Goal: Task Accomplishment & Management: Use online tool/utility

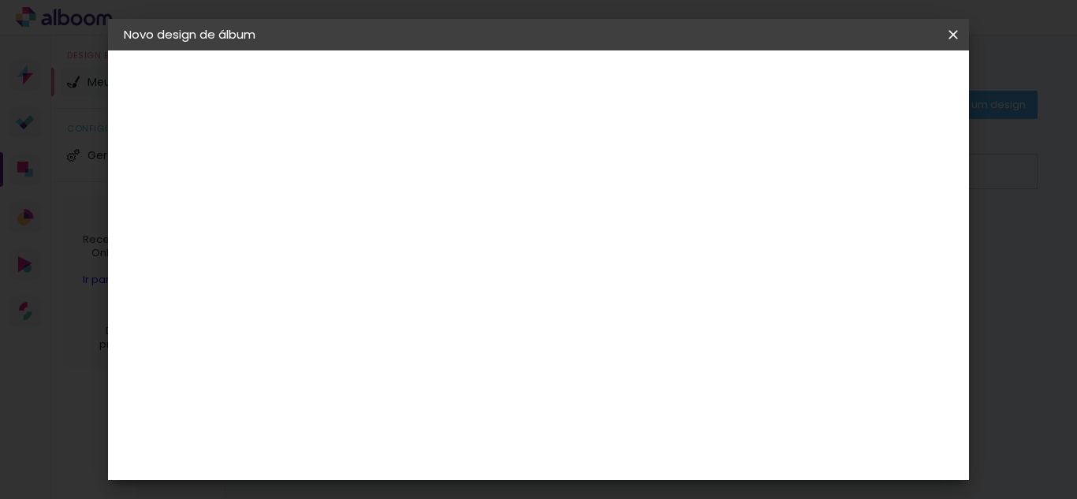
click at [382, 207] on input at bounding box center [382, 211] width 0 height 24
type input "luc"
type paper-input "luc"
click at [0, 0] on slot "Avançar" at bounding box center [0, 0] width 0 height 0
click at [0, 0] on slot "Tamanho Livre" at bounding box center [0, 0] width 0 height 0
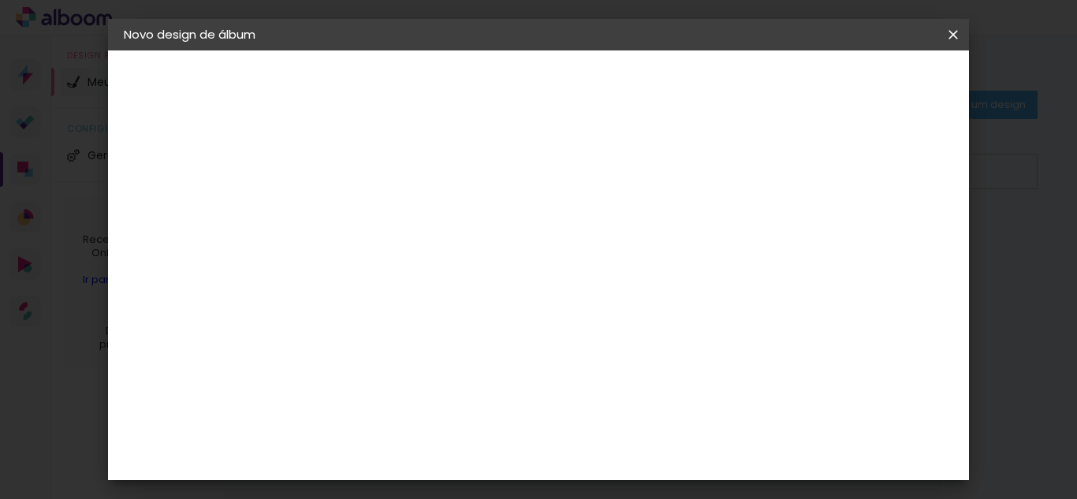
click at [0, 0] on slot "Avançar" at bounding box center [0, 0] width 0 height 0
click at [631, 432] on input "60" at bounding box center [625, 427] width 41 height 24
click at [360, 252] on div "cm" at bounding box center [361, 258] width 19 height 24
click at [651, 425] on div "cm" at bounding box center [655, 427] width 19 height 24
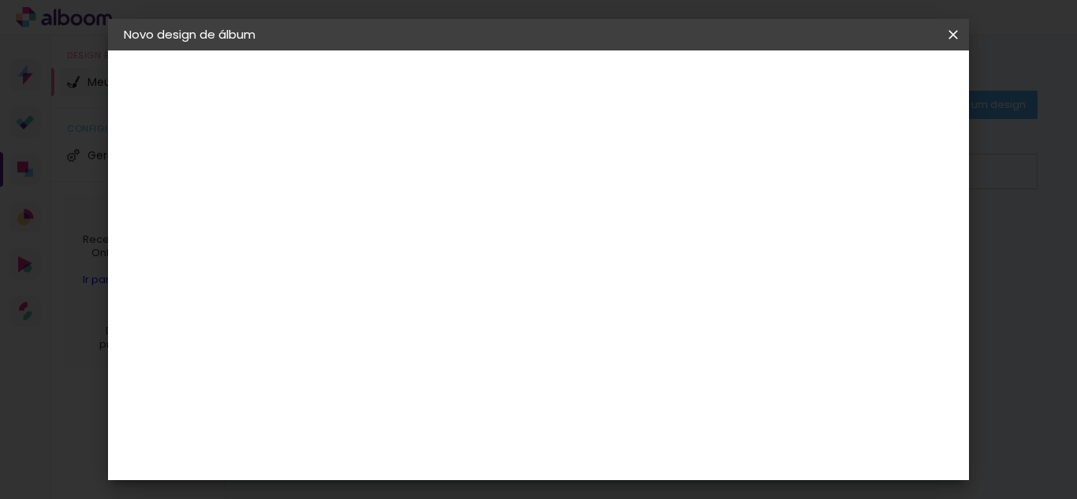
type input "0"
type input "72"
type paper-input "72"
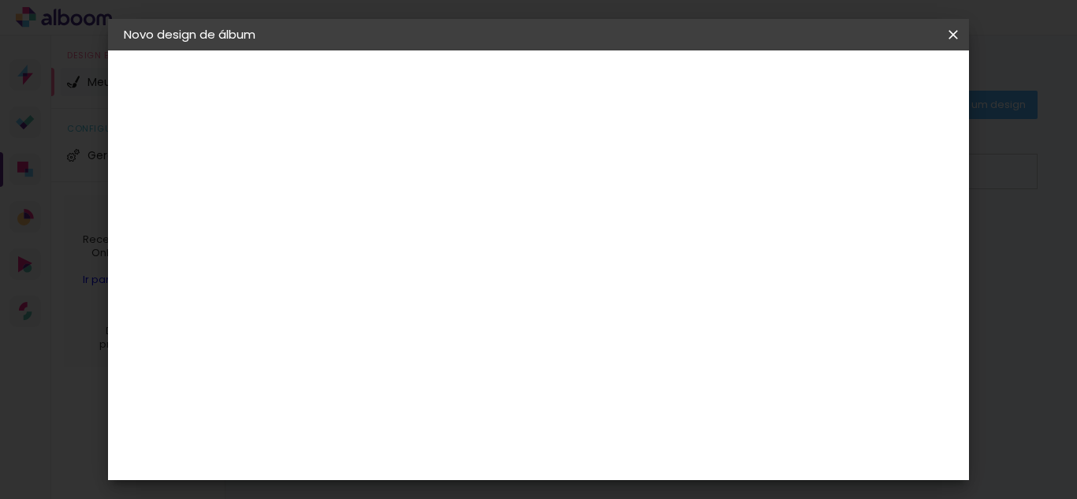
click at [351, 301] on input "30" at bounding box center [331, 302] width 41 height 24
type input "3"
type input "20"
type paper-input "20"
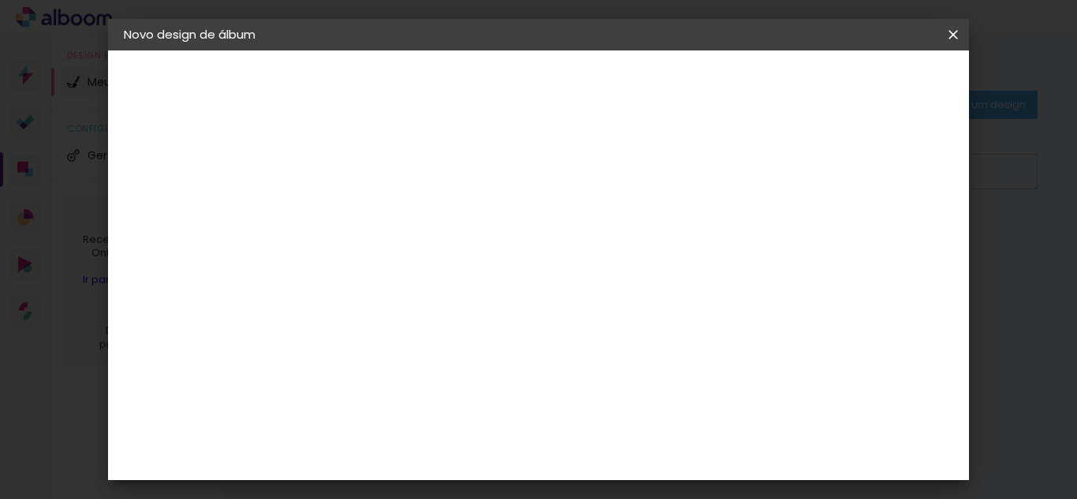
click at [855, 87] on span "Iniciar design" at bounding box center [819, 83] width 72 height 11
click at [855, 89] on span "Iniciar design" at bounding box center [819, 83] width 72 height 11
click at [855, 78] on span "Iniciar design" at bounding box center [819, 83] width 72 height 11
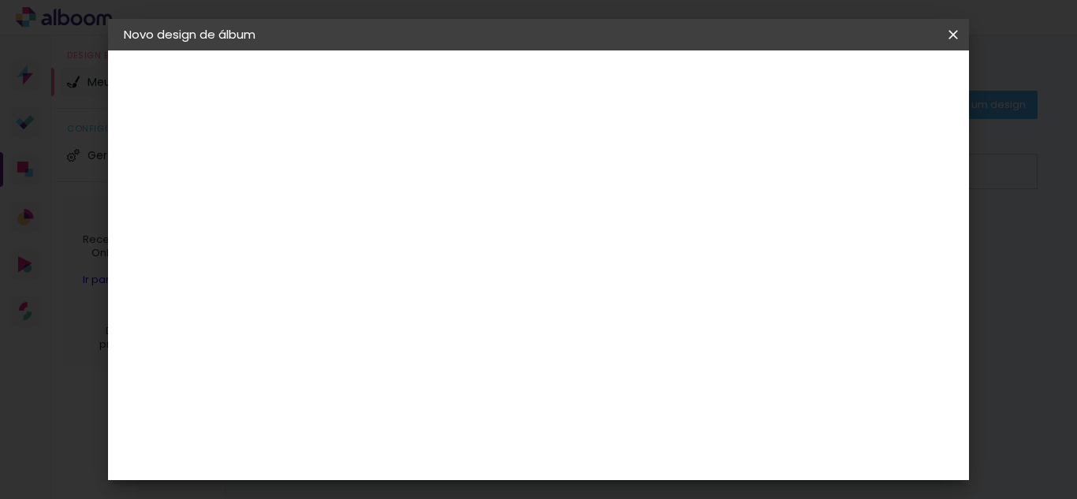
click at [835, 152] on paper-checkbox "Mostrar sangria" at bounding box center [821, 145] width 119 height 20
type paper-checkbox "on"
click at [855, 86] on span "Iniciar design" at bounding box center [819, 83] width 72 height 11
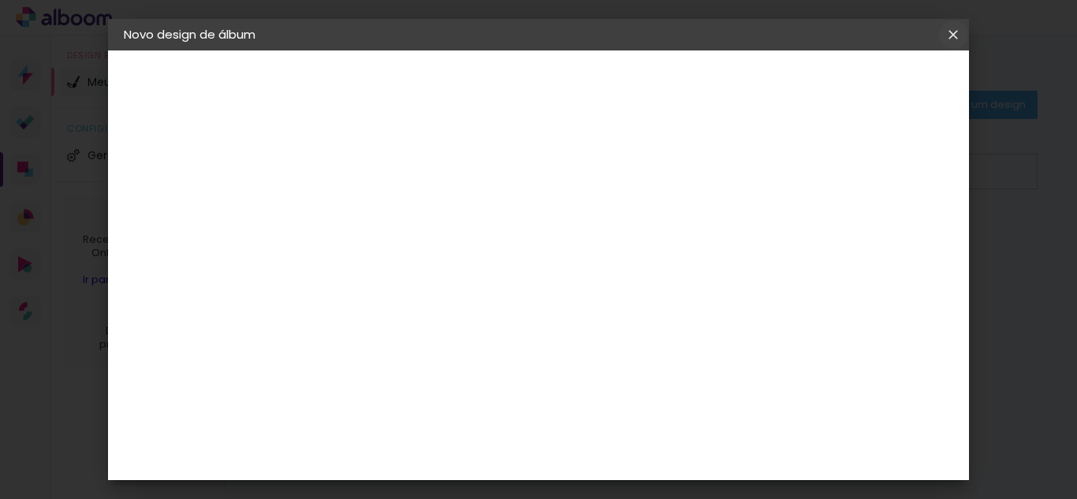
click at [0, 0] on iron-icon at bounding box center [0, 0] width 0 height 0
click at [855, 82] on span "Iniciar design" at bounding box center [819, 83] width 72 height 11
click at [365, 188] on input "2" at bounding box center [371, 181] width 54 height 20
type input "3"
type paper-input "3"
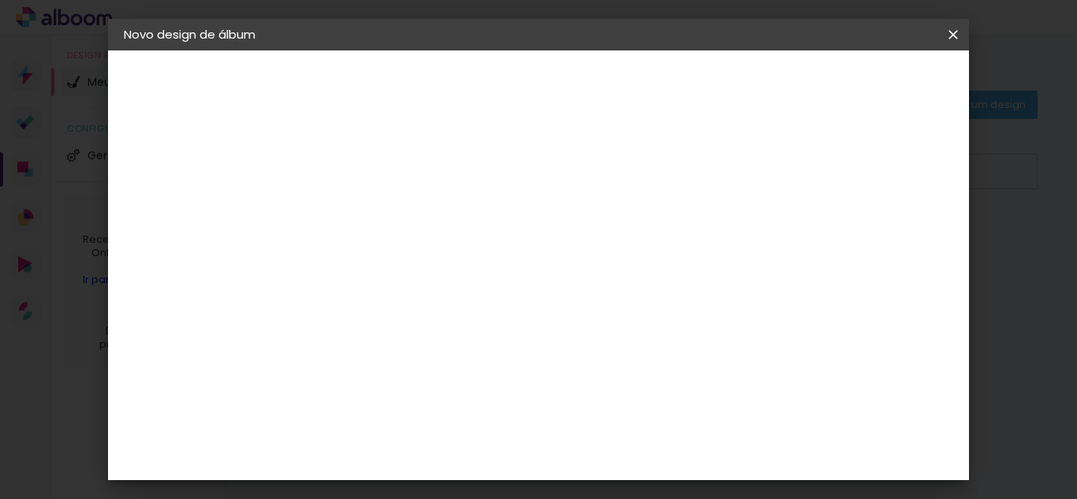
click at [394, 173] on input "3" at bounding box center [371, 181] width 54 height 20
type input "4"
type paper-input "4"
click at [394, 173] on input "4" at bounding box center [371, 181] width 54 height 20
click at [591, 177] on div "mm Mostrar sangria" at bounding box center [603, 124] width 581 height 149
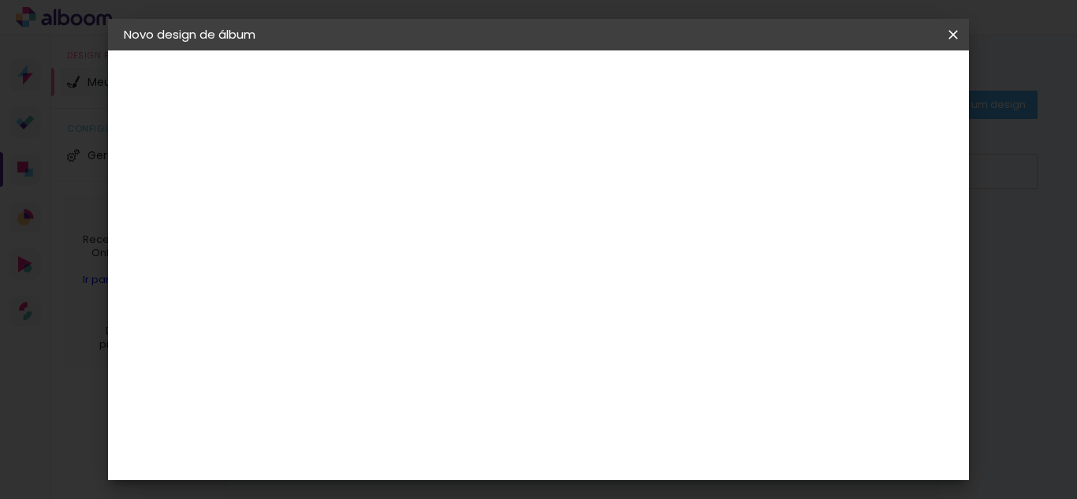
click at [855, 81] on span "Iniciar design" at bounding box center [819, 83] width 72 height 11
click at [519, 251] on span "36" at bounding box center [512, 247] width 26 height 24
click at [206, 188] on div "Tamanho livre" at bounding box center [184, 195] width 54 height 22
click at [0, 0] on slot "Tamanho Livre" at bounding box center [0, 0] width 0 height 0
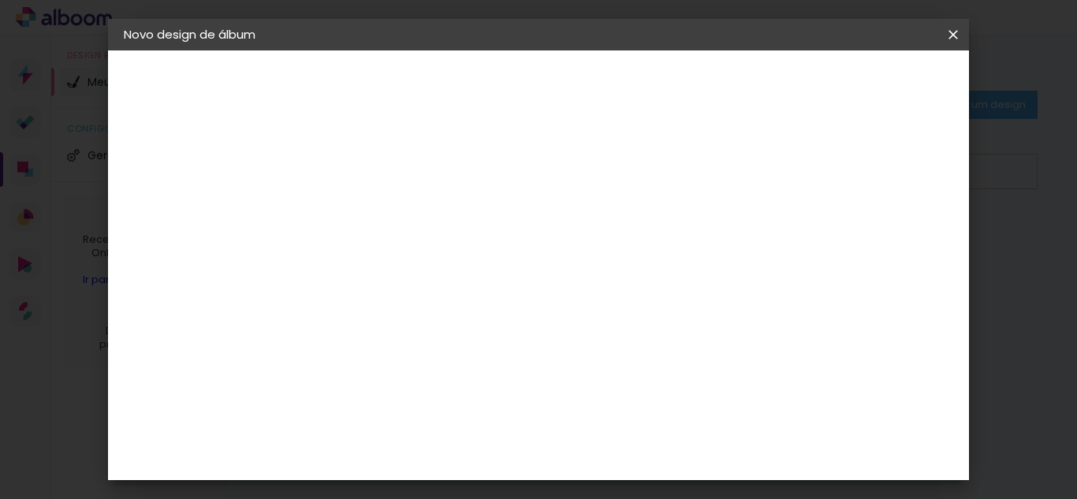
click at [0, 0] on slot "Avançar" at bounding box center [0, 0] width 0 height 0
click at [855, 84] on span "Iniciar design" at bounding box center [819, 83] width 72 height 11
click at [0, 0] on iron-icon at bounding box center [0, 0] width 0 height 0
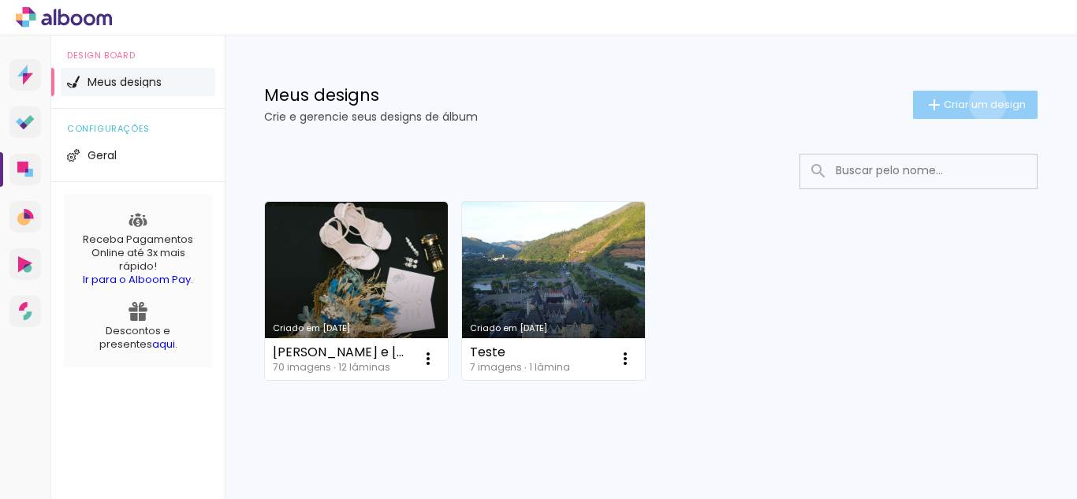
click at [973, 103] on span "Criar um design" at bounding box center [985, 104] width 82 height 10
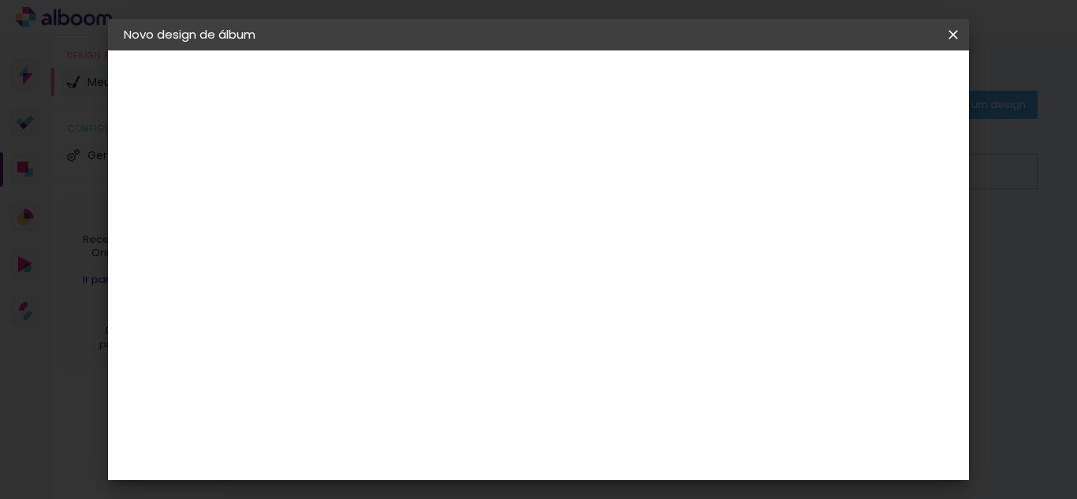
click at [382, 214] on input at bounding box center [382, 211] width 0 height 24
type input "luc"
click at [0, 0] on slot "Avançar" at bounding box center [0, 0] width 0 height 0
click at [635, 229] on paper-item "Tamanho Livre" at bounding box center [564, 239] width 140 height 35
click at [635, 245] on paper-item "Tamanho Livre" at bounding box center [564, 239] width 140 height 35
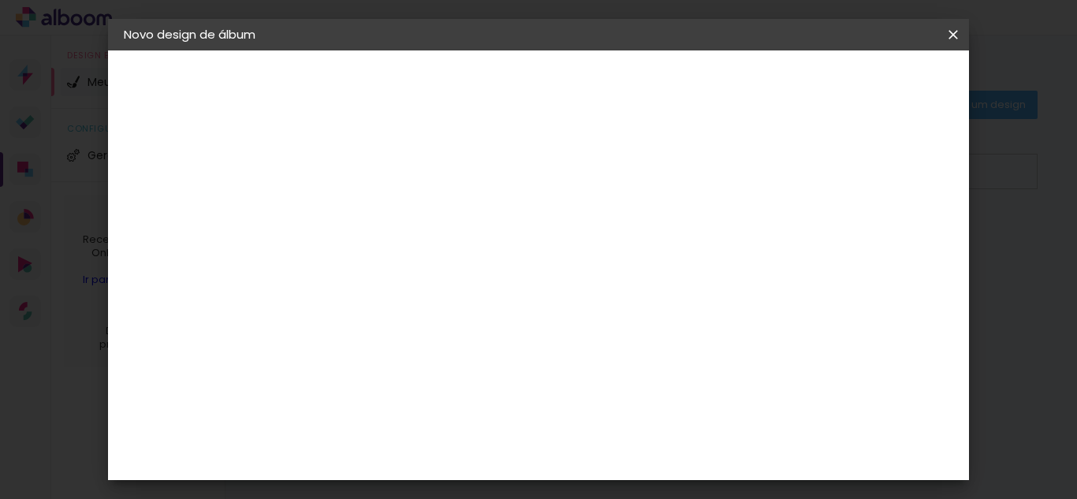
click at [0, 0] on slot "Avançar" at bounding box center [0, 0] width 0 height 0
click at [855, 84] on span "Iniciar design" at bounding box center [819, 83] width 72 height 11
click at [971, 131] on iron-overlay-backdrop at bounding box center [538, 249] width 1077 height 499
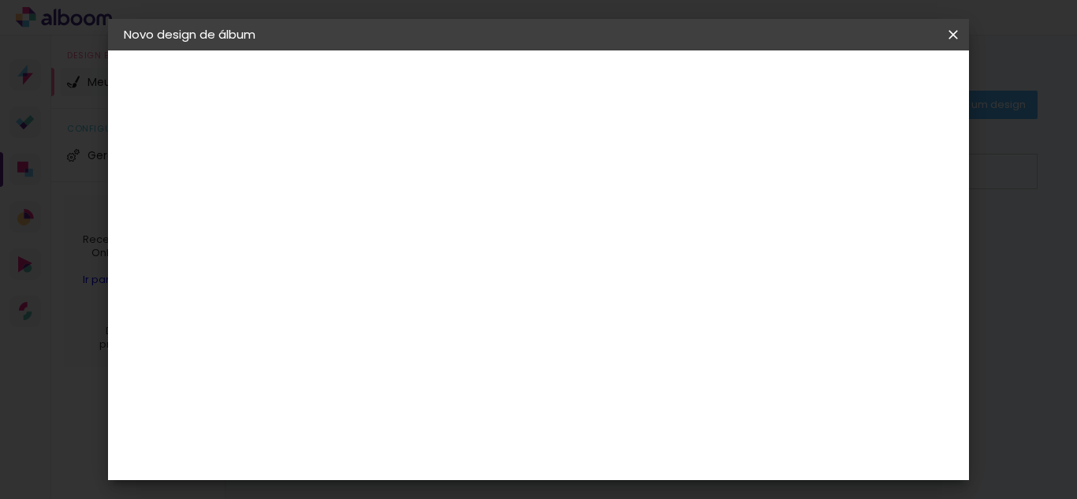
click at [855, 78] on span "Iniciar design" at bounding box center [819, 83] width 72 height 11
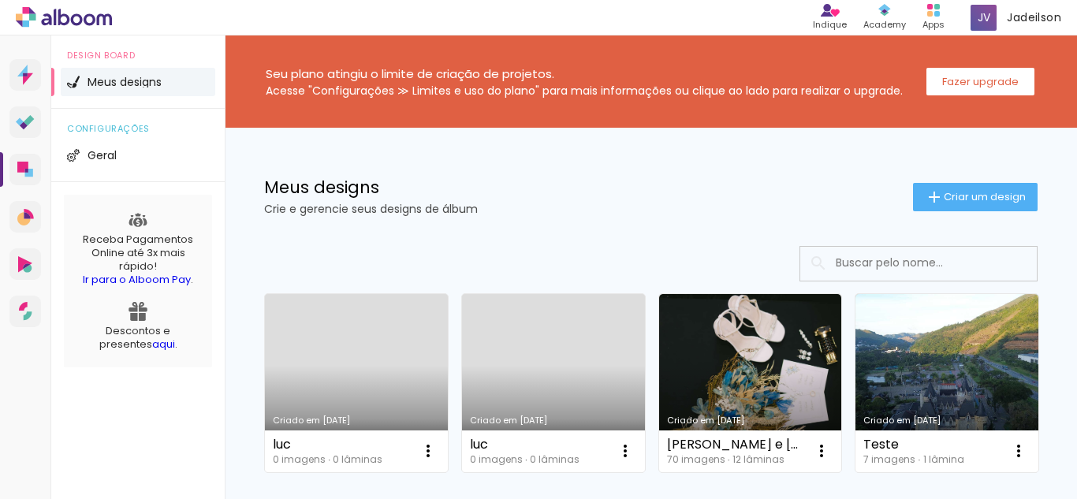
click at [357, 330] on link "Criado em [DATE]" at bounding box center [356, 383] width 183 height 178
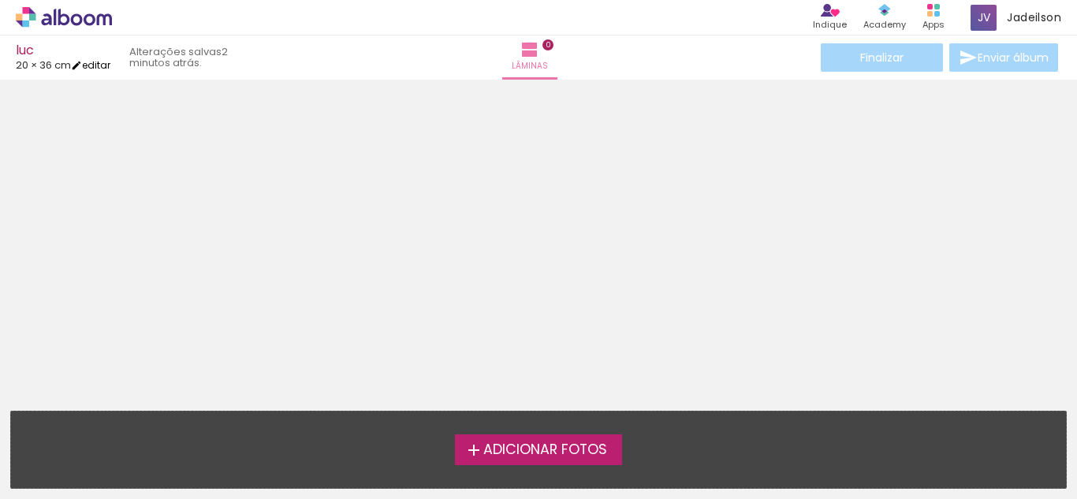
click at [105, 65] on link "editar" at bounding box center [90, 64] width 39 height 13
type input "20"
type input "72"
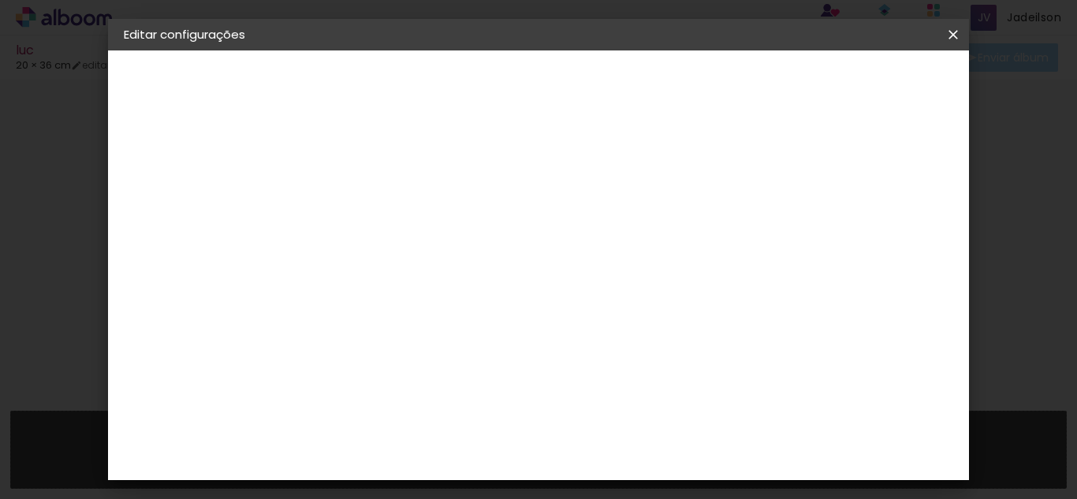
click at [0, 0] on slot "Voltar" at bounding box center [0, 0] width 0 height 0
click at [952, 35] on iron-icon at bounding box center [953, 35] width 19 height 16
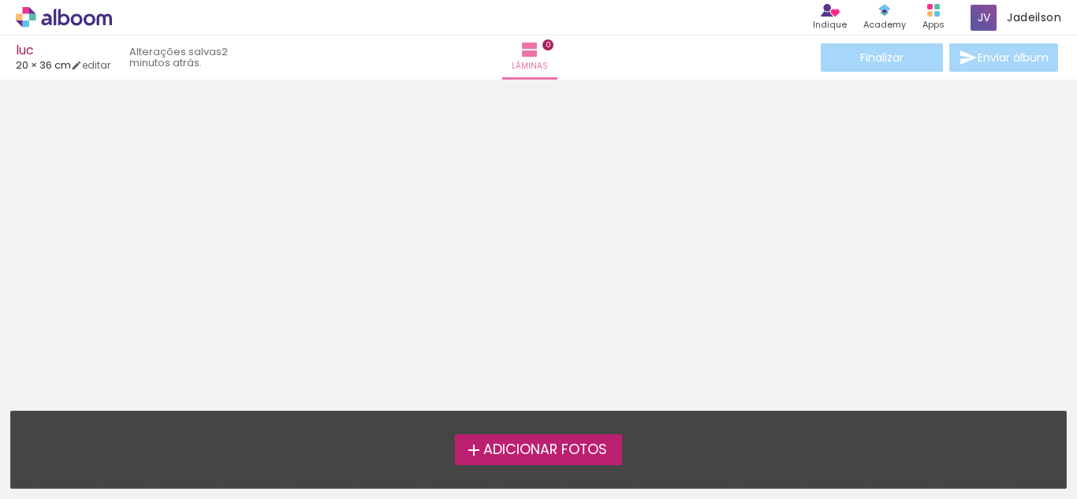
scroll to position [57, 0]
click at [539, 50] on iron-icon at bounding box center [529, 49] width 19 height 19
click at [537, 460] on label "Adicionar Fotos" at bounding box center [539, 449] width 168 height 30
click at [0, 0] on input "file" at bounding box center [0, 0] width 0 height 0
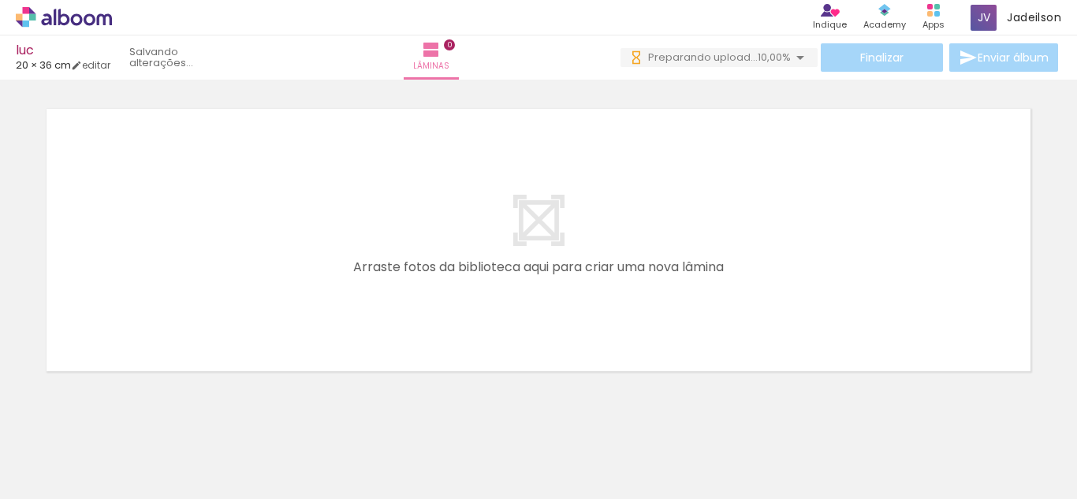
scroll to position [0, 0]
drag, startPoint x: 162, startPoint y: 434, endPoint x: 308, endPoint y: 290, distance: 204.1
click at [308, 290] on quentale-workspace at bounding box center [538, 249] width 1077 height 499
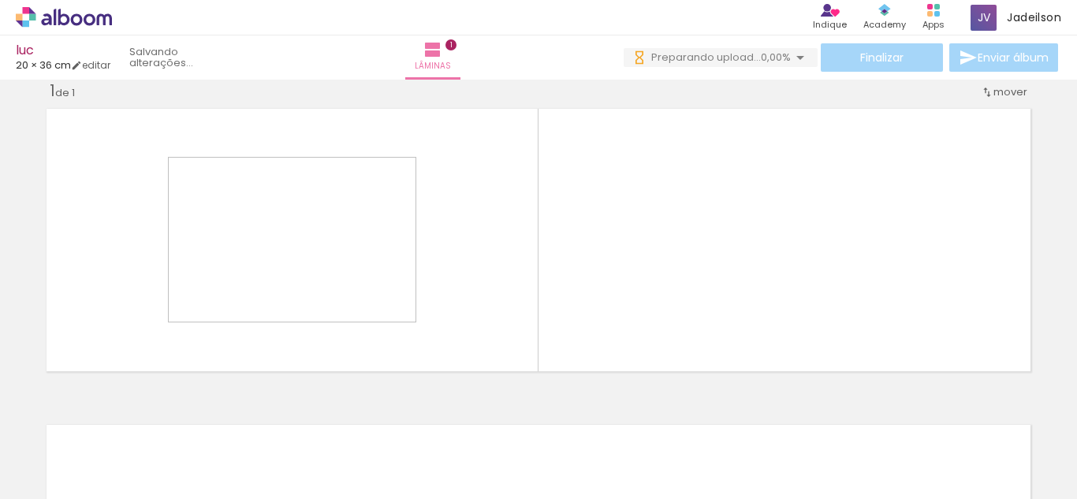
scroll to position [24, 0]
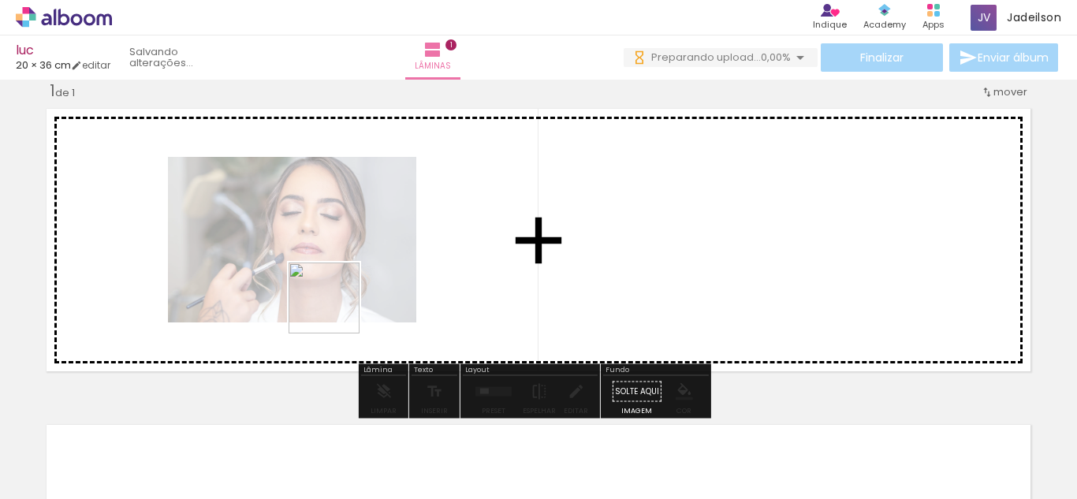
drag, startPoint x: 259, startPoint y: 422, endPoint x: 382, endPoint y: 254, distance: 208.6
click at [382, 254] on quentale-workspace at bounding box center [538, 249] width 1077 height 499
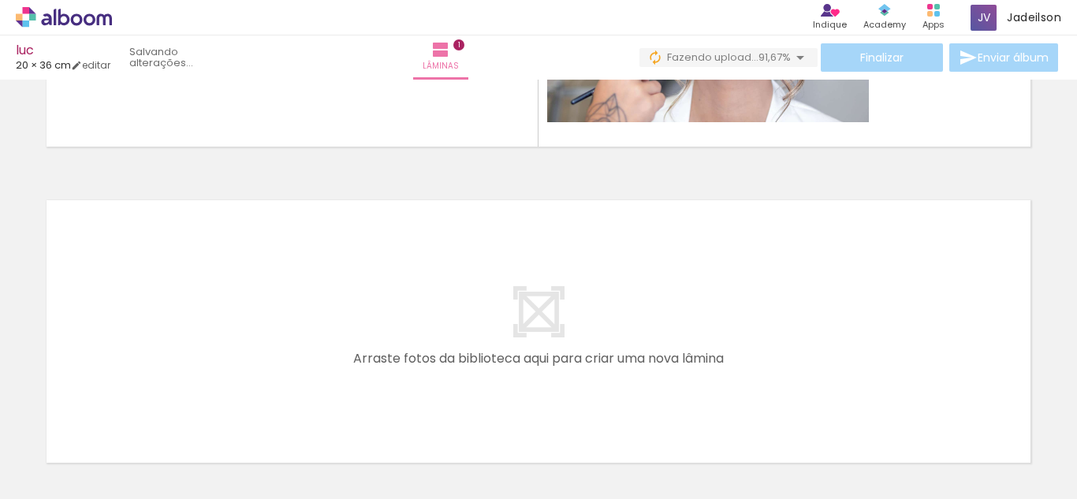
scroll to position [373, 0]
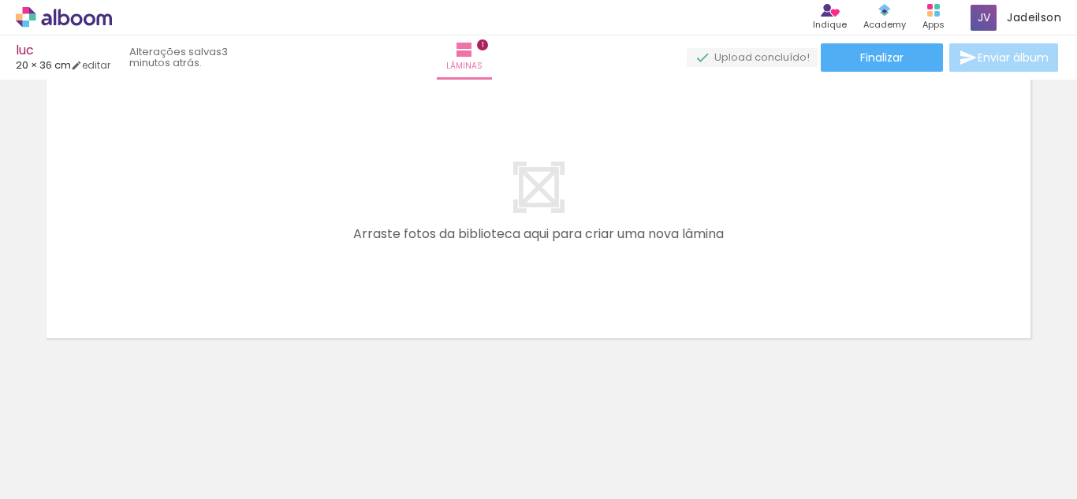
click at [81, 449] on iron-icon at bounding box center [80, 452] width 13 height 13
click at [88, 378] on neon-animatable "Inserir lâmina 1 de 1 Confirmar Cancelar" at bounding box center [538, 103] width 1077 height 792
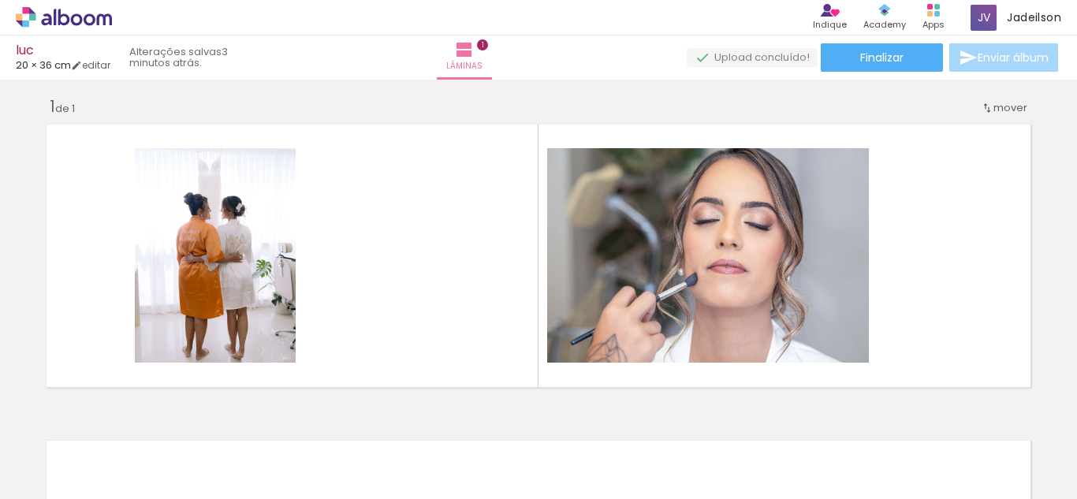
scroll to position [0, 0]
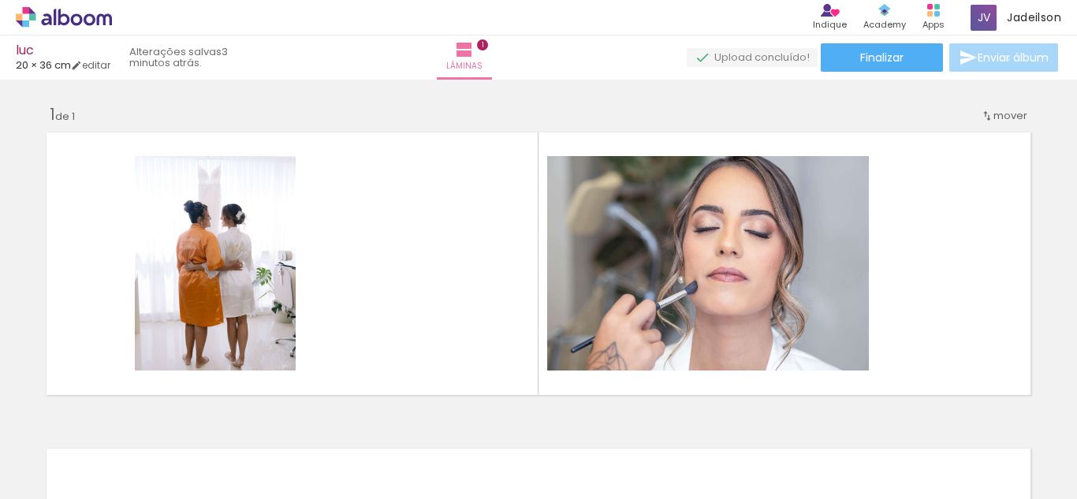
click at [1004, 60] on span "Enviar álbum" at bounding box center [1013, 57] width 71 height 11
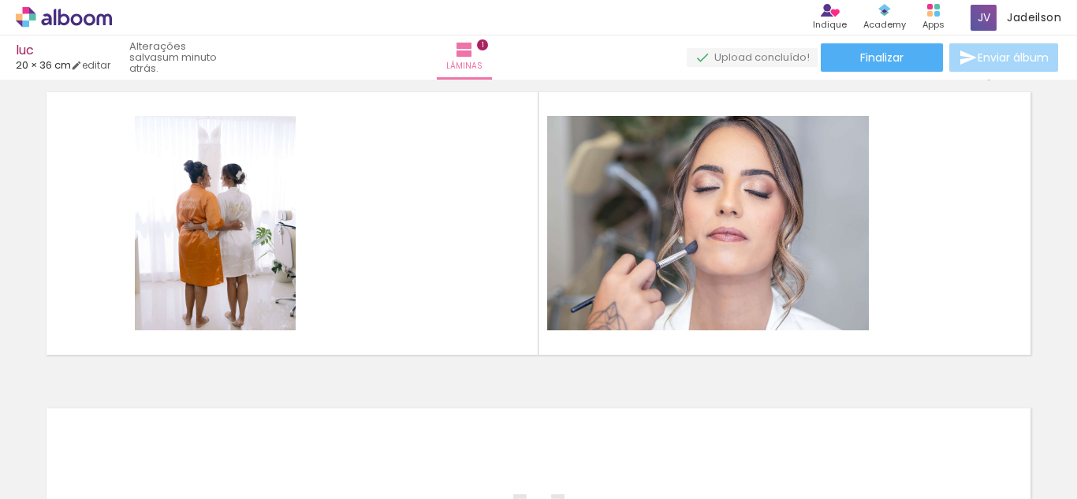
scroll to position [50, 0]
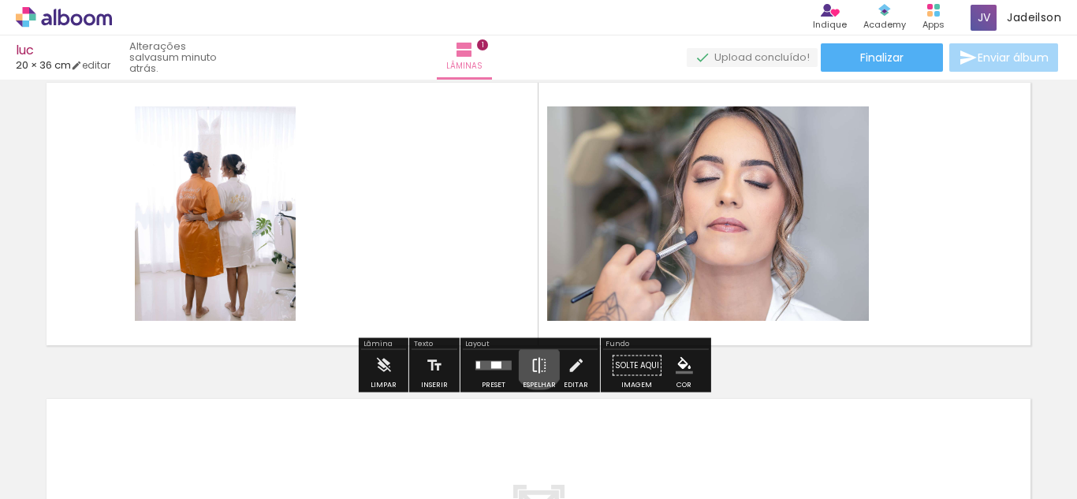
click at [535, 366] on iron-icon at bounding box center [539, 366] width 17 height 32
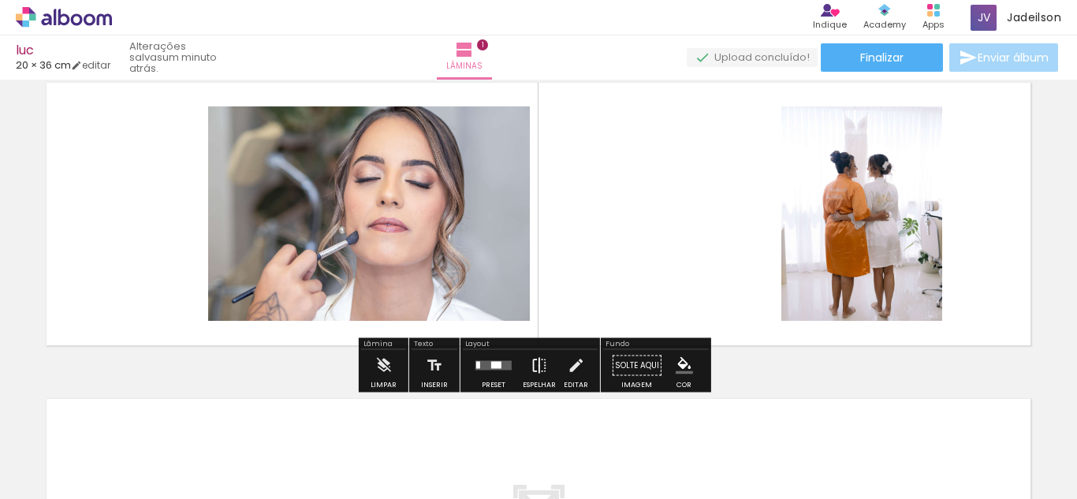
click at [535, 366] on iron-icon at bounding box center [539, 366] width 17 height 32
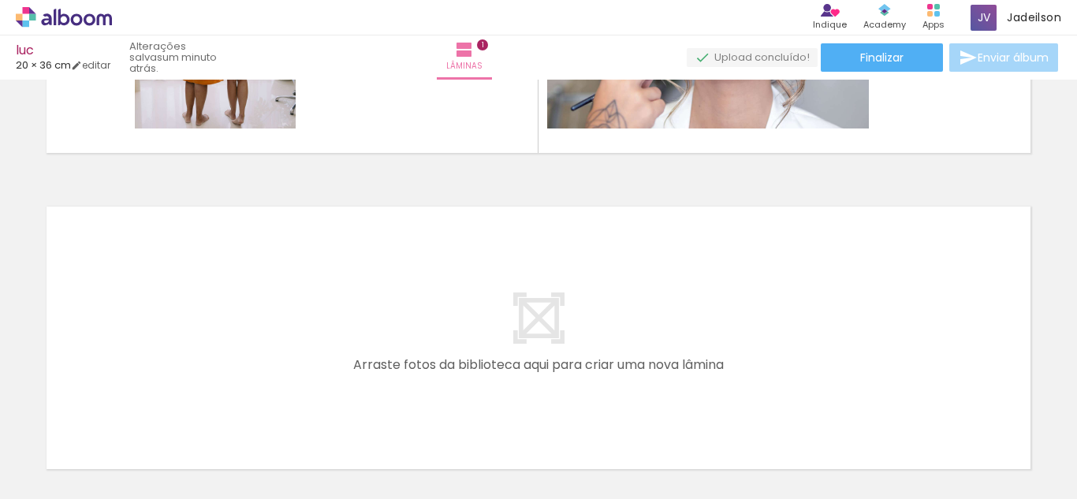
scroll to position [240, 0]
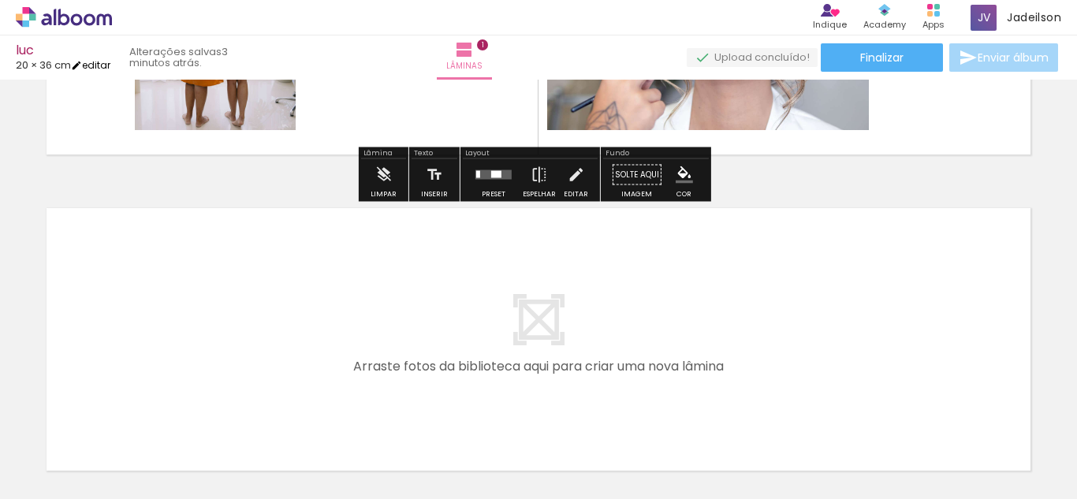
click at [93, 67] on link "editar" at bounding box center [90, 64] width 39 height 13
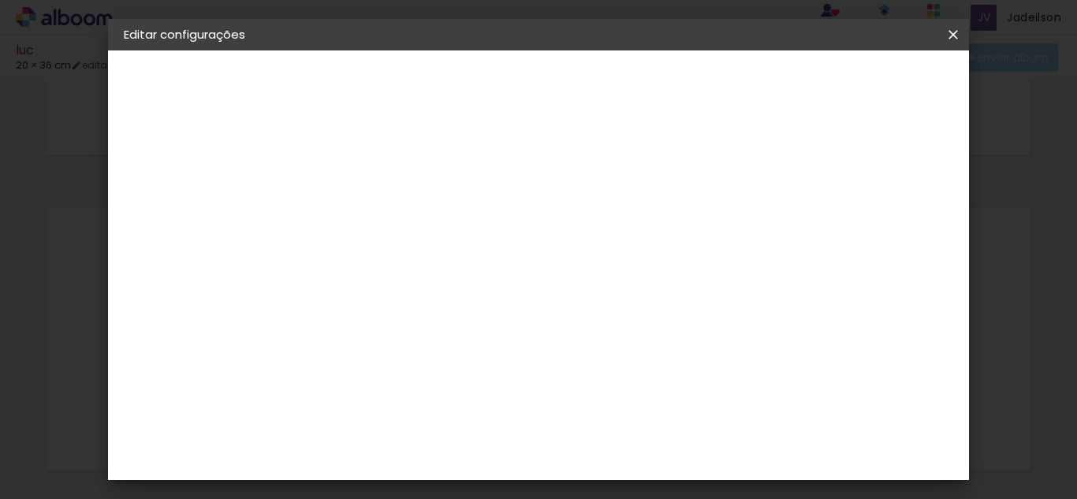
scroll to position [13, 0]
click at [200, 195] on div "Tamanho livre" at bounding box center [184, 195] width 54 height 22
click at [461, 255] on input "[GEOGRAPHIC_DATA]" at bounding box center [415, 252] width 147 height 20
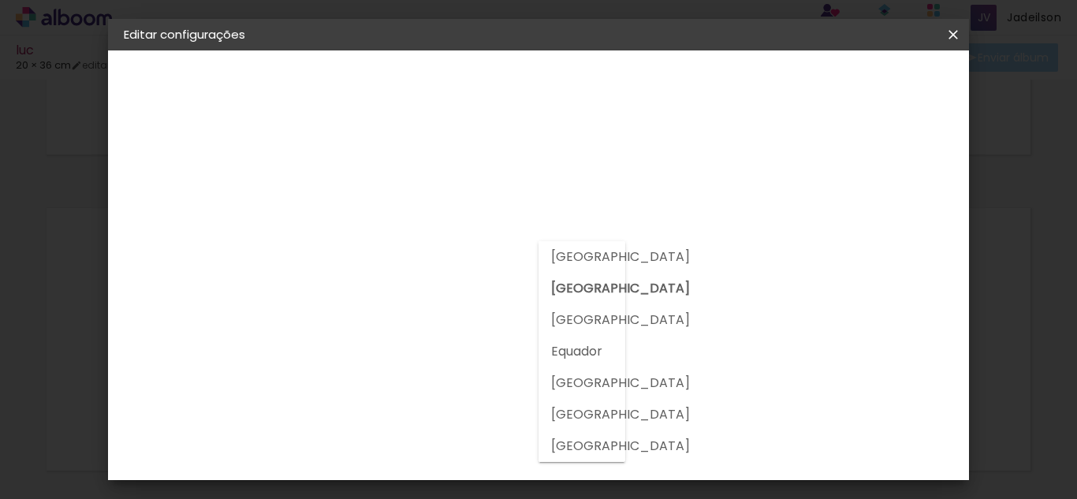
click at [460, 302] on input at bounding box center [421, 300] width 159 height 20
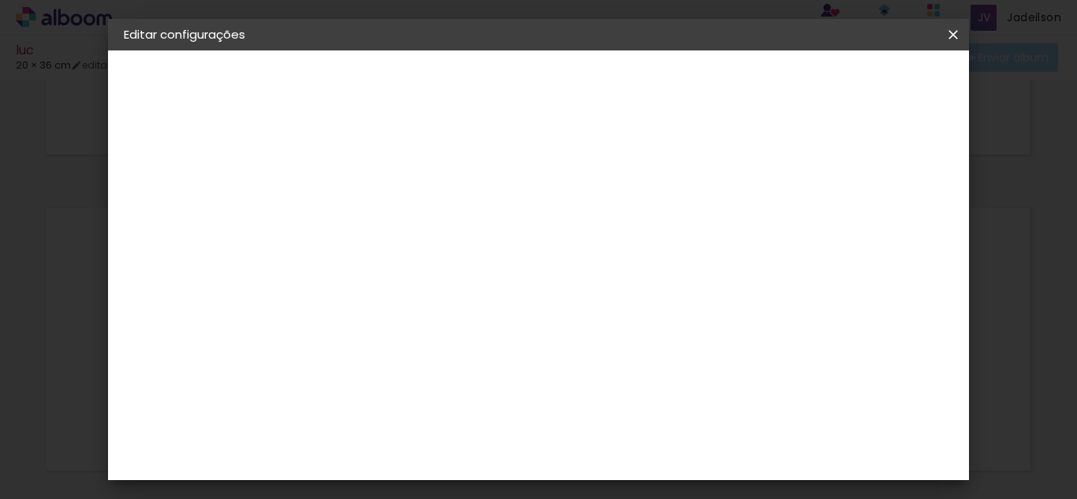
click at [501, 311] on div at bounding box center [421, 311] width 159 height 2
type input "go"
type paper-input "go"
click at [401, 354] on div "Go image" at bounding box center [390, 359] width 39 height 25
click at [658, 58] on header "Fornecedor Escolha um fornecedor ou avance com o tamanho livre. Voltar Avançar" at bounding box center [485, 103] width 345 height 106
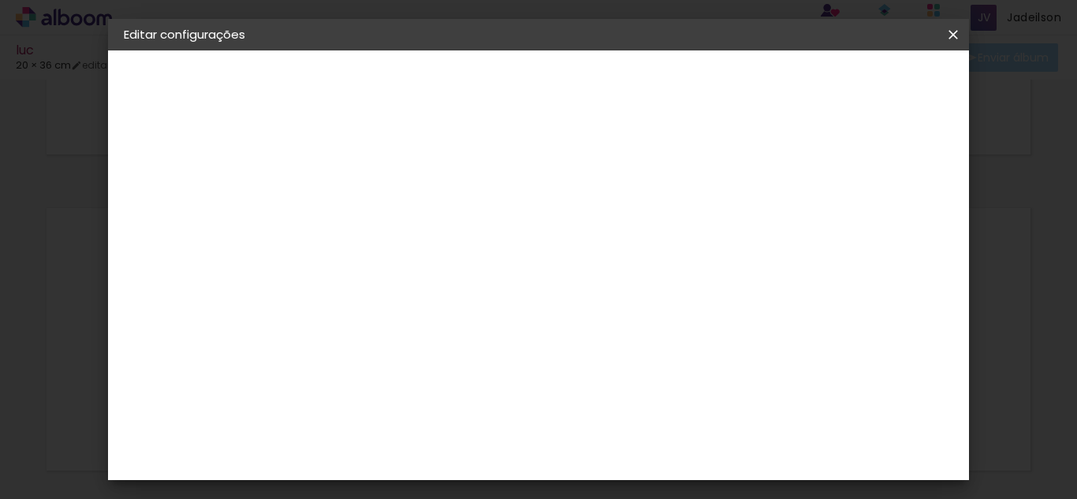
click at [0, 0] on slot "Avançar" at bounding box center [0, 0] width 0 height 0
click at [443, 263] on input "text" at bounding box center [413, 275] width 62 height 24
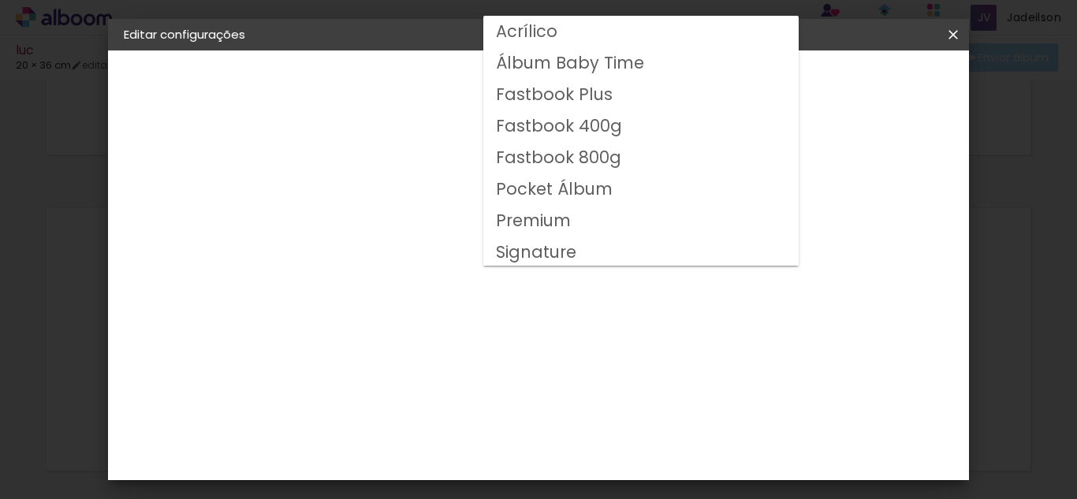
click at [0, 0] on slot "Fastbook 400g" at bounding box center [0, 0] width 0 height 0
type input "Fastbook 400g"
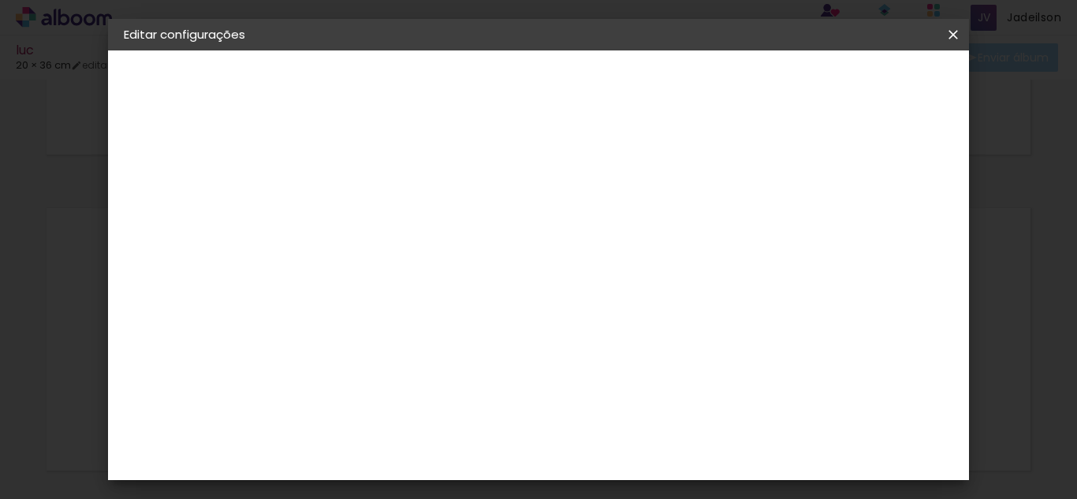
scroll to position [60, 0]
click at [0, 0] on slot "Voltar" at bounding box center [0, 0] width 0 height 0
click at [423, 299] on input "go" at bounding box center [406, 300] width 128 height 20
type input "g"
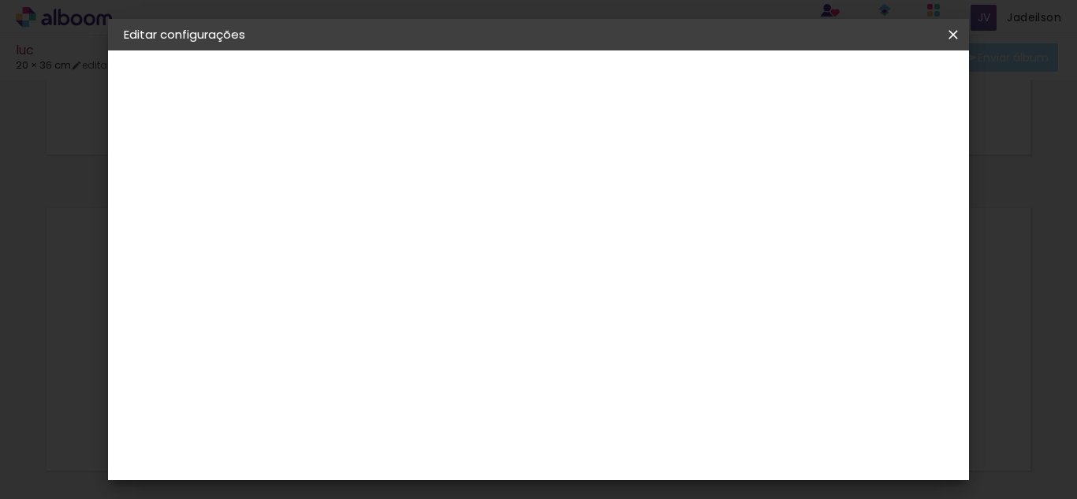
click at [428, 483] on div "DreambooksPro" at bounding box center [422, 489] width 103 height 13
click at [0, 0] on slot "Avançar" at bounding box center [0, 0] width 0 height 0
click at [443, 263] on input "text" at bounding box center [413, 275] width 62 height 24
click at [582, 264] on paper-item "Álbum" at bounding box center [640, 262] width 315 height 32
type input "Álbum"
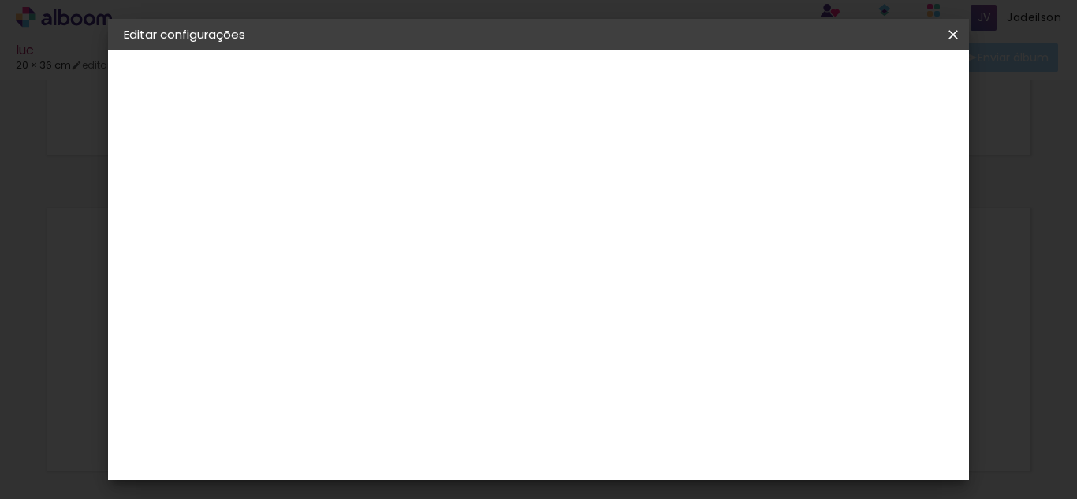
scroll to position [181, 0]
click at [0, 0] on slot "Voltar" at bounding box center [0, 0] width 0 height 0
click at [366, 383] on paper-item "Digipix Pro" at bounding box center [422, 403] width 170 height 41
click at [0, 0] on slot "Avançar" at bounding box center [0, 0] width 0 height 0
click at [462, 265] on iron-icon at bounding box center [452, 274] width 19 height 19
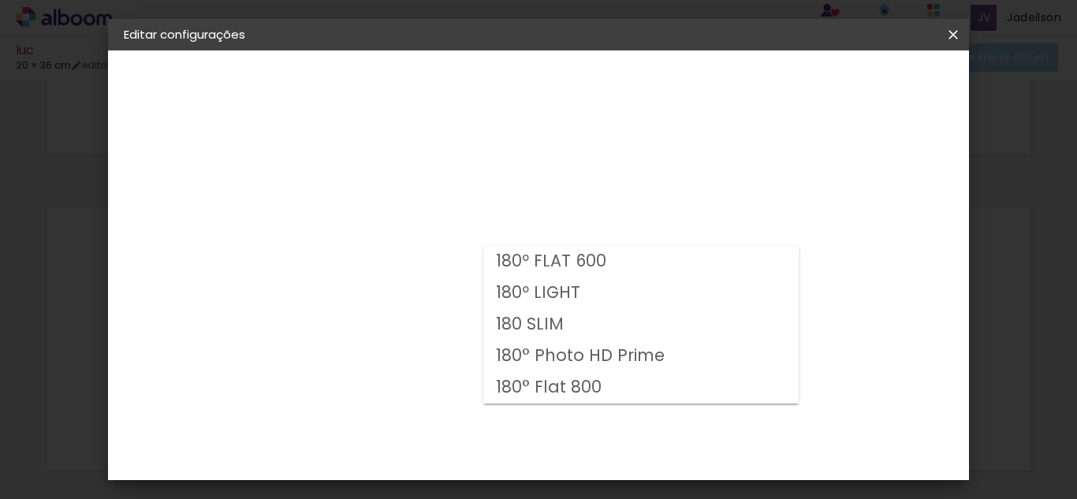
click at [641, 313] on paper-item "180 SLIM" at bounding box center [640, 325] width 315 height 32
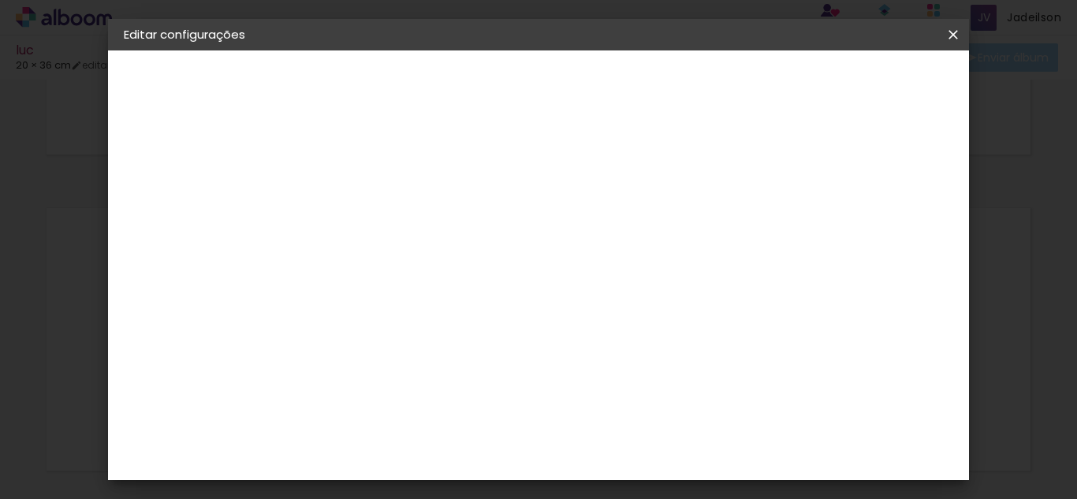
click at [0, 0] on slot "Voltar" at bounding box center [0, 0] width 0 height 0
click at [971, 301] on iron-overlay-backdrop at bounding box center [538, 249] width 1077 height 499
click at [0, 0] on slot "Avançar" at bounding box center [0, 0] width 0 height 0
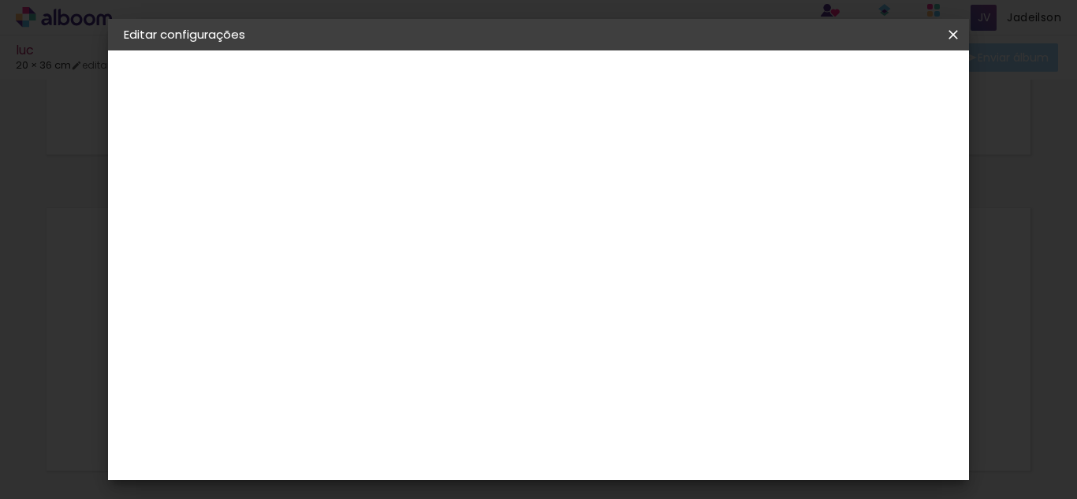
click at [443, 264] on input "text" at bounding box center [413, 275] width 62 height 24
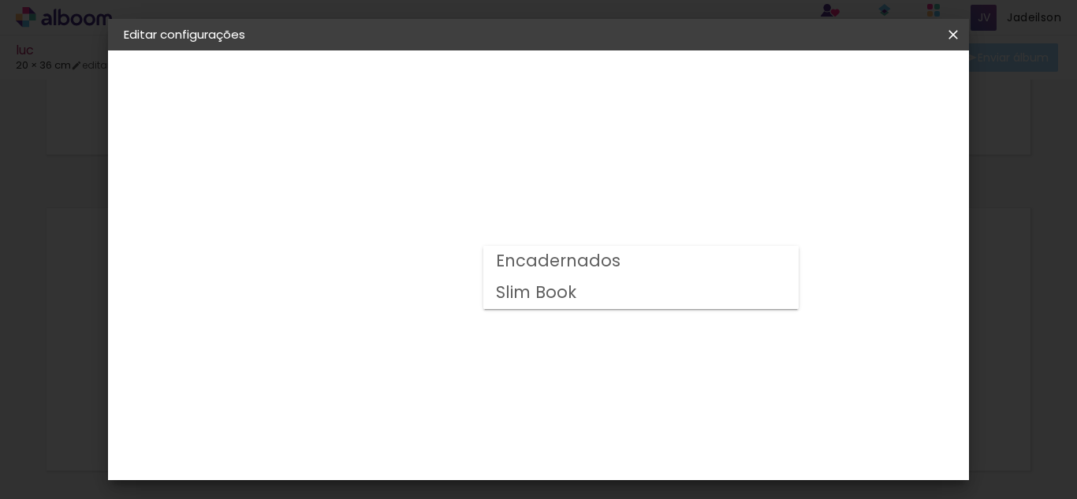
click at [635, 266] on paper-item "Encadernados" at bounding box center [640, 262] width 315 height 32
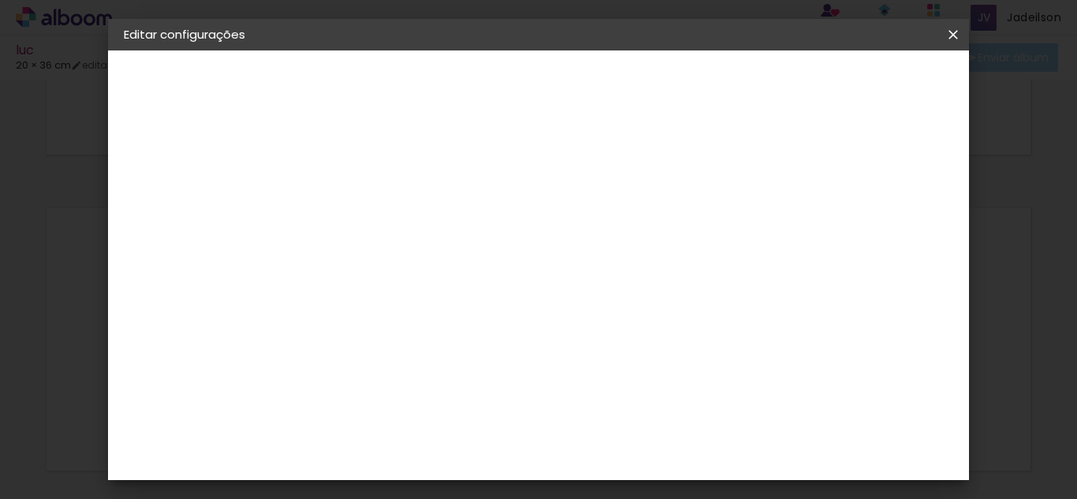
scroll to position [47, 0]
click at [0, 0] on slot "Voltar" at bounding box center [0, 0] width 0 height 0
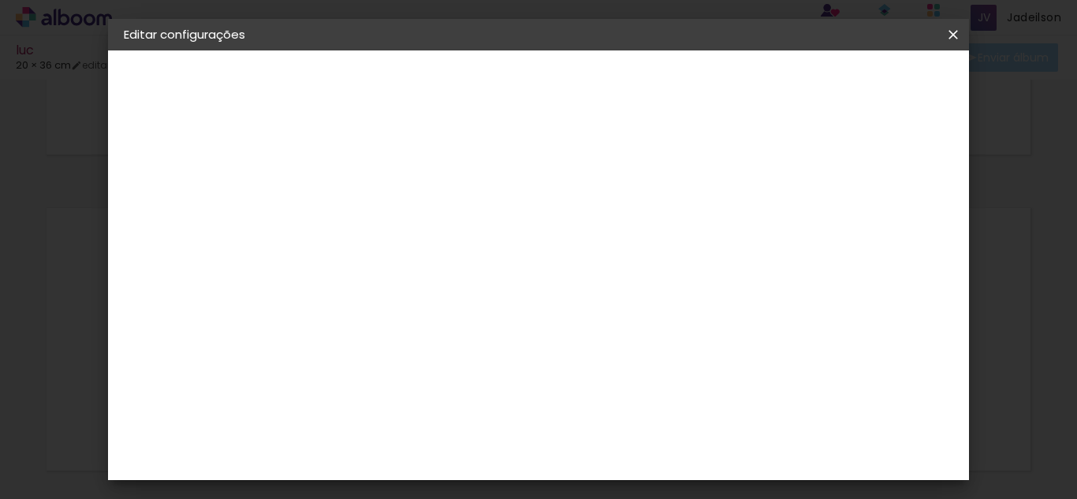
click at [0, 0] on slot "Avançar" at bounding box center [0, 0] width 0 height 0
click at [443, 263] on input "text" at bounding box center [413, 275] width 62 height 24
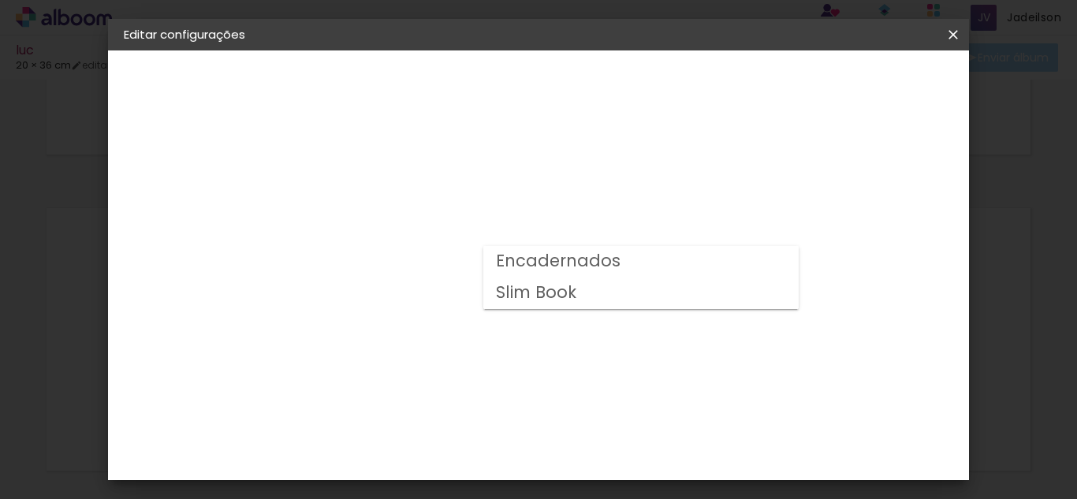
click at [586, 293] on paper-item "Slim Book" at bounding box center [640, 294] width 315 height 32
type input "Slim Book"
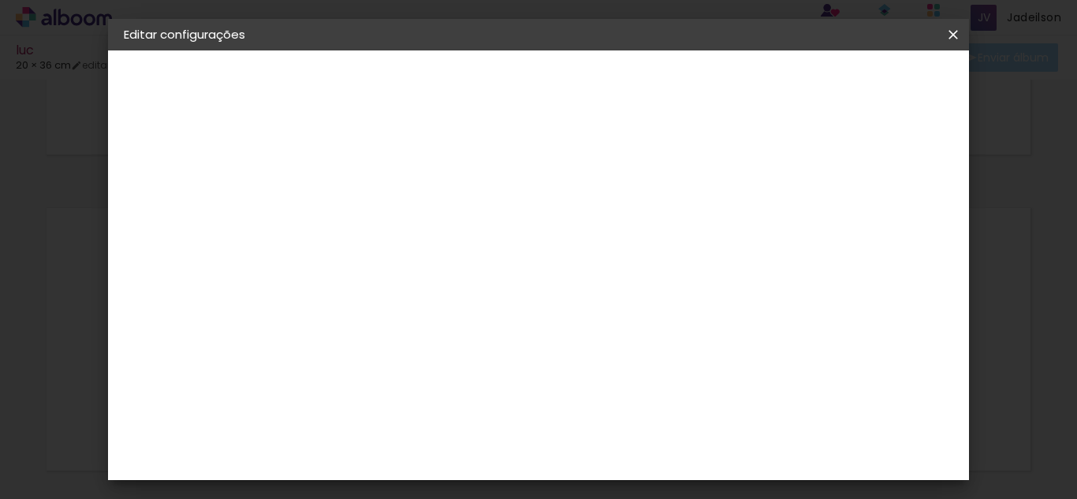
click at [0, 0] on slot "Voltar" at bounding box center [0, 0] width 0 height 0
click at [0, 0] on slot "Avançar" at bounding box center [0, 0] width 0 height 0
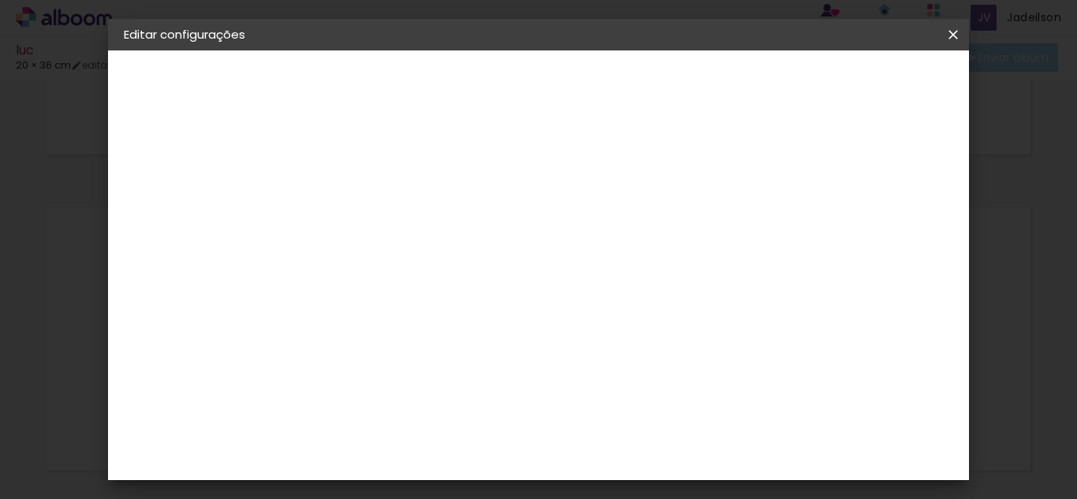
scroll to position [81, 0]
click at [0, 0] on slot "Voltar" at bounding box center [0, 0] width 0 height 0
click at [367, 349] on paper-item "AlfaFotoBook" at bounding box center [422, 349] width 170 height 35
click at [0, 0] on slot "Avançar" at bounding box center [0, 0] width 0 height 0
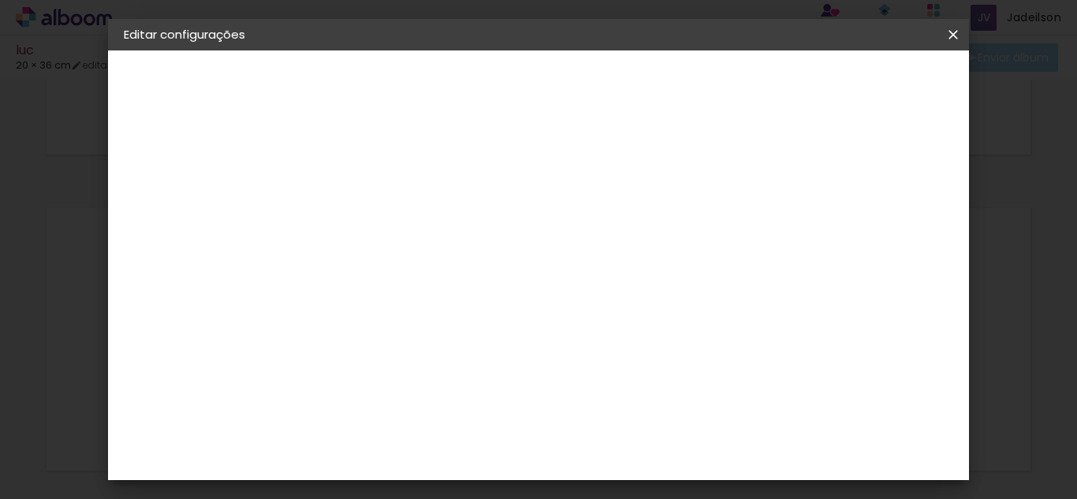
click at [554, 80] on paper-button "Voltar" at bounding box center [522, 83] width 64 height 27
drag, startPoint x: 1070, startPoint y: 259, endPoint x: 1069, endPoint y: 102, distance: 157.7
click at [1069, 102] on iron-overlay-backdrop at bounding box center [538, 249] width 1077 height 499
click at [474, 305] on input at bounding box center [421, 300] width 159 height 20
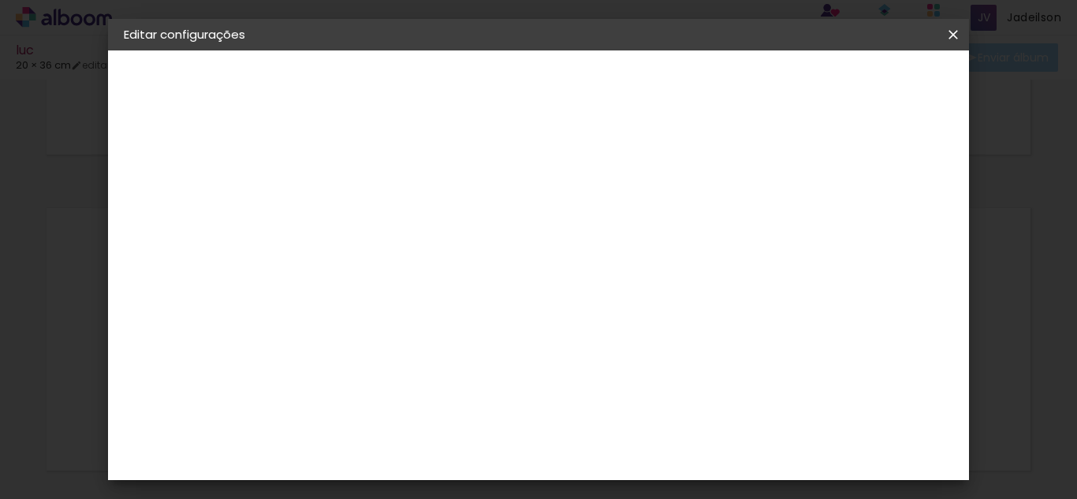
type input "go"
type paper-input "go"
click at [451, 347] on paper-item "Go image" at bounding box center [406, 359] width 139 height 41
click at [409, 360] on div "Go image" at bounding box center [390, 359] width 39 height 25
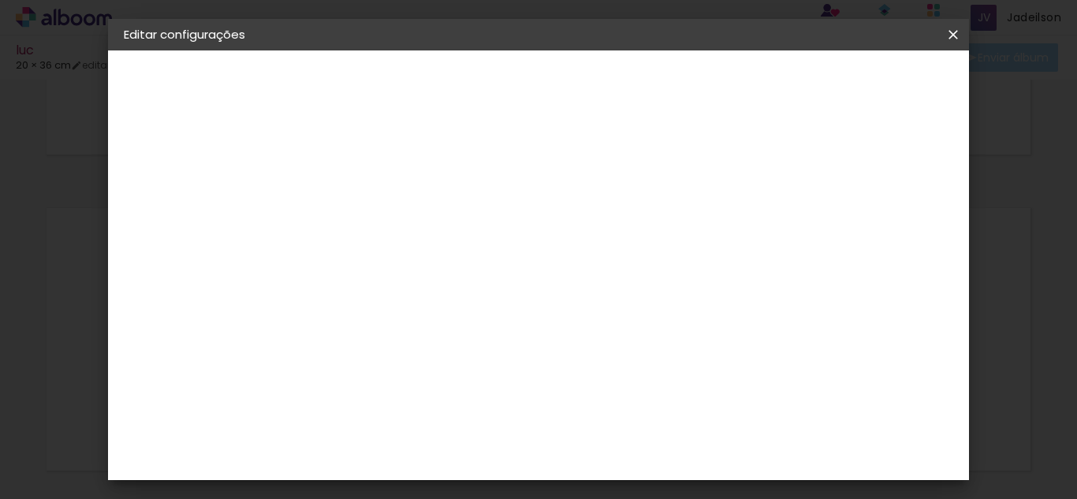
click at [0, 0] on slot "Avançar" at bounding box center [0, 0] width 0 height 0
click at [443, 263] on input "text" at bounding box center [413, 275] width 62 height 24
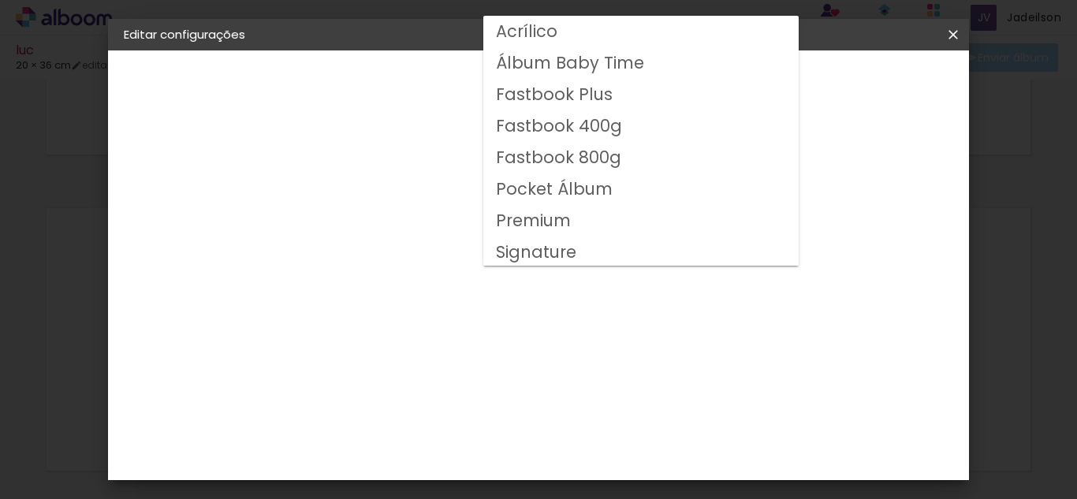
click at [652, 125] on paper-item "Fastbook 400g" at bounding box center [640, 126] width 315 height 32
type input "Fastbook 400g"
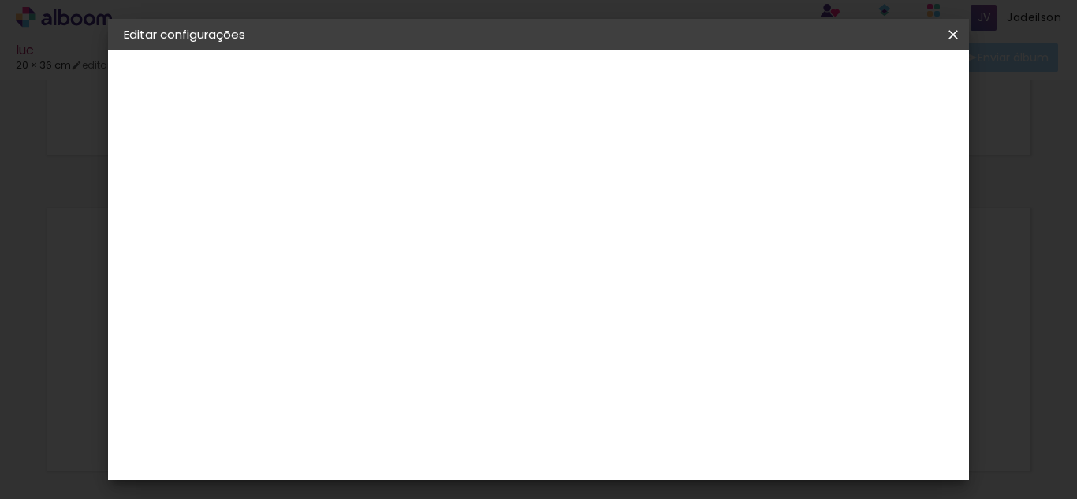
drag, startPoint x: 971, startPoint y: 162, endPoint x: 973, endPoint y: 192, distance: 30.1
click at [973, 192] on iron-overlay-backdrop at bounding box center [538, 249] width 1077 height 499
